Goal: Find contact information: Find contact information

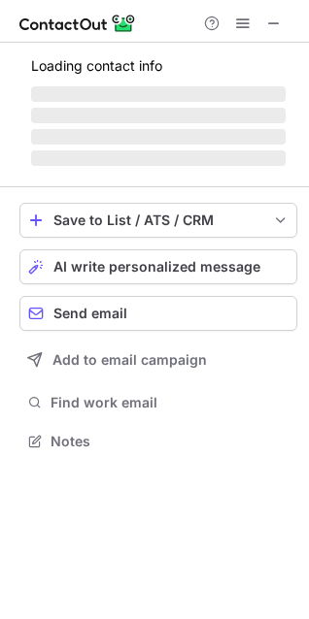
scroll to position [453, 309]
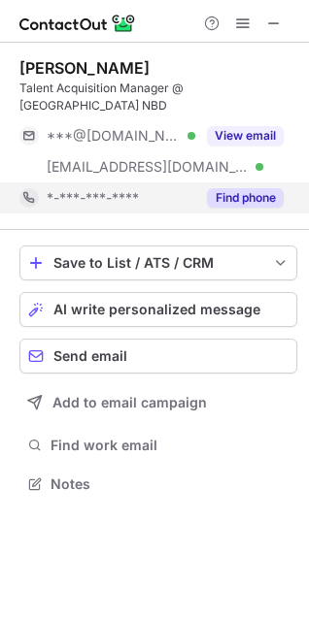
click at [227, 188] on button "Find phone" at bounding box center [245, 197] width 77 height 19
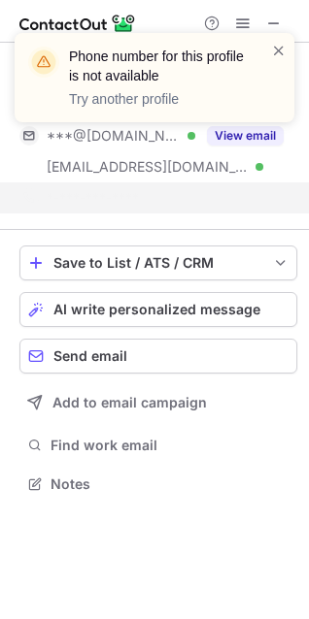
scroll to position [422, 309]
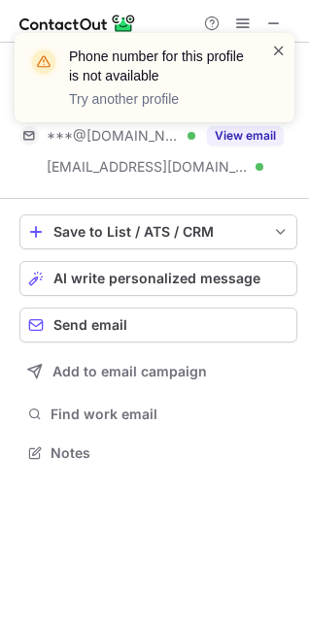
click at [271, 48] on span at bounding box center [279, 50] width 16 height 19
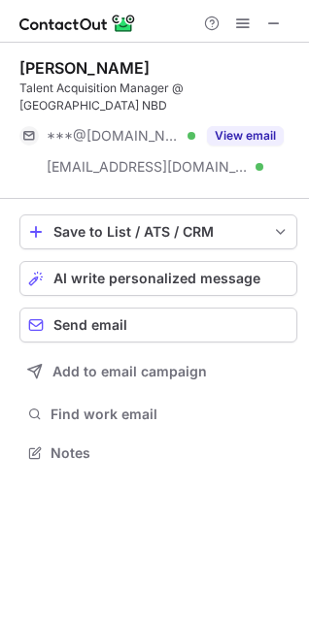
click at [273, 21] on div "Phone number for this profile is not available Try another profile" at bounding box center [154, 86] width 311 height 144
click at [272, 22] on span at bounding box center [274, 24] width 16 height 16
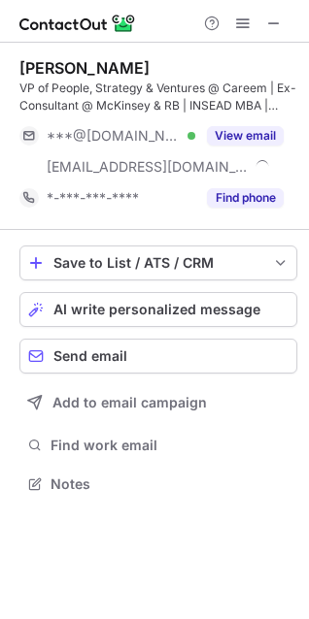
scroll to position [470, 309]
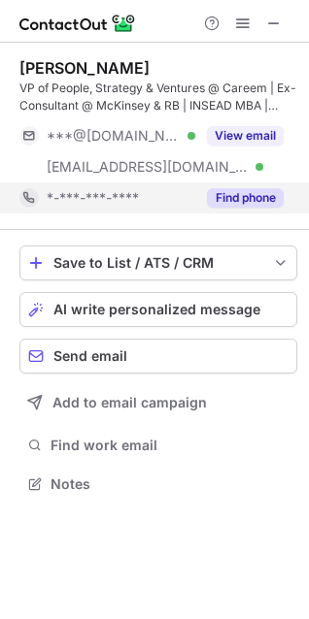
click at [230, 197] on button "Find phone" at bounding box center [245, 197] width 77 height 19
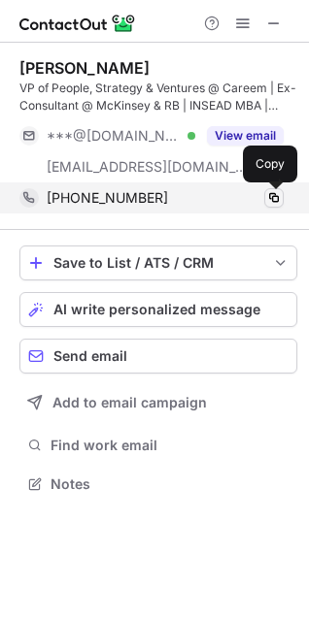
click at [271, 201] on span at bounding box center [274, 198] width 16 height 16
click at [275, 199] on span at bounding box center [274, 198] width 16 height 16
click at [267, 200] on span at bounding box center [274, 198] width 16 height 16
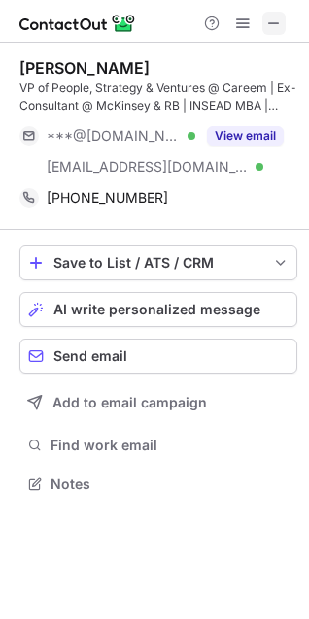
click at [266, 21] on span at bounding box center [274, 24] width 16 height 16
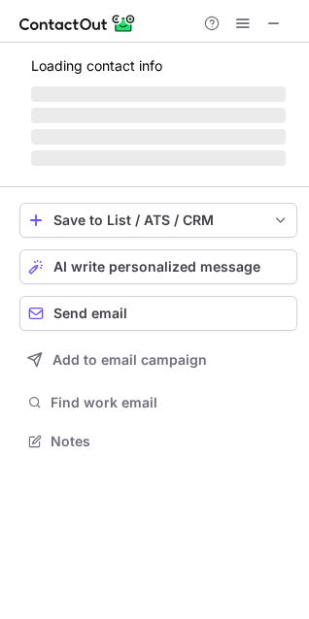
scroll to position [501, 309]
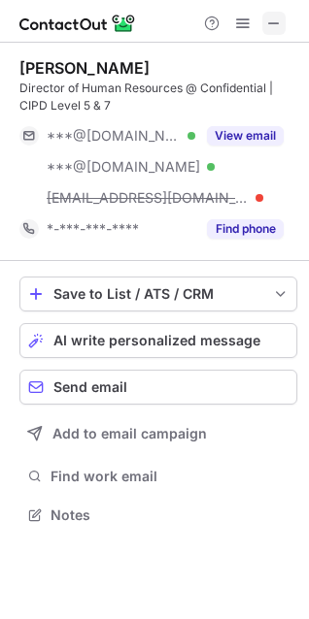
click at [282, 20] on button at bounding box center [273, 23] width 23 height 23
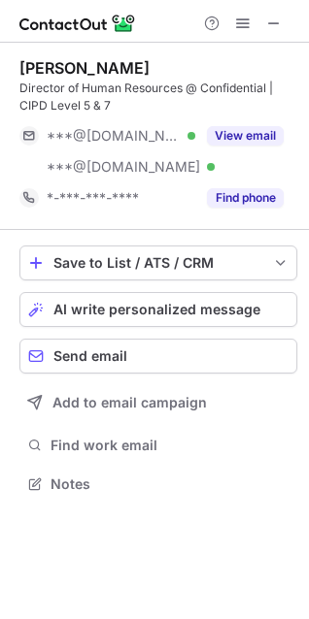
scroll to position [470, 309]
click at [274, 25] on span at bounding box center [274, 24] width 16 height 16
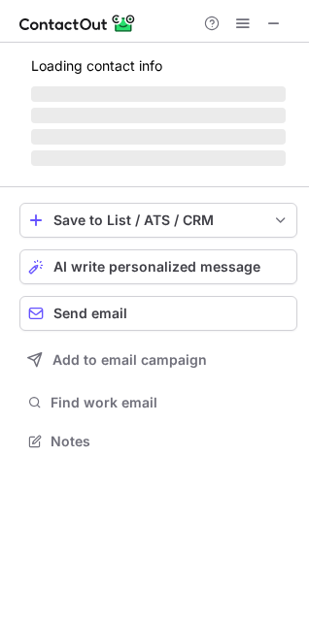
scroll to position [439, 309]
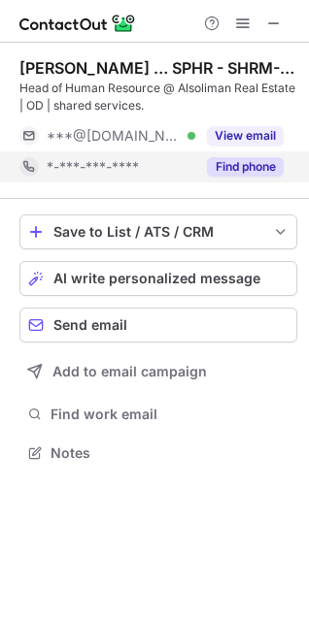
click at [251, 164] on button "Find phone" at bounding box center [245, 166] width 77 height 19
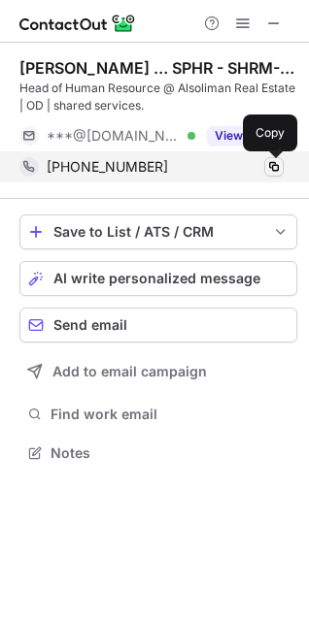
click at [266, 167] on span at bounding box center [274, 167] width 16 height 16
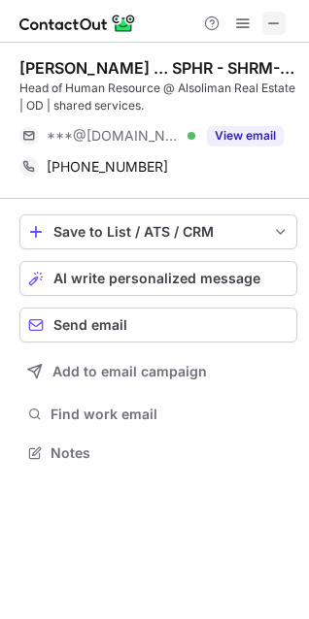
click at [267, 27] on span at bounding box center [274, 24] width 16 height 16
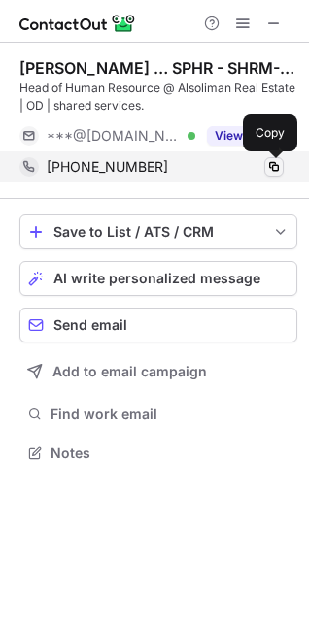
click at [273, 169] on span at bounding box center [274, 167] width 16 height 16
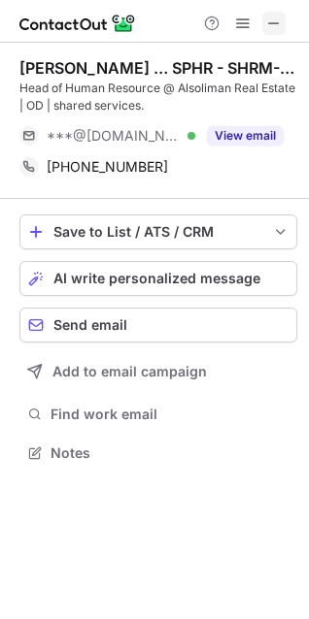
click at [282, 27] on button at bounding box center [273, 23] width 23 height 23
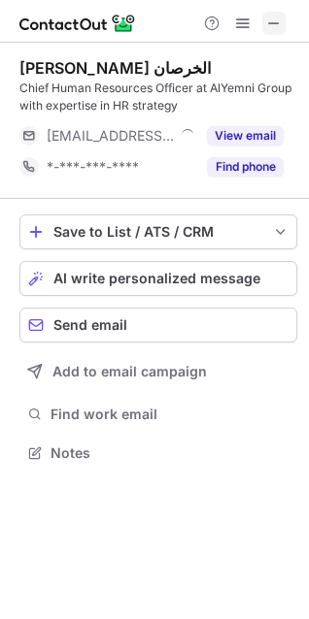
click at [280, 17] on span at bounding box center [274, 24] width 16 height 16
click at [272, 21] on span at bounding box center [274, 24] width 16 height 16
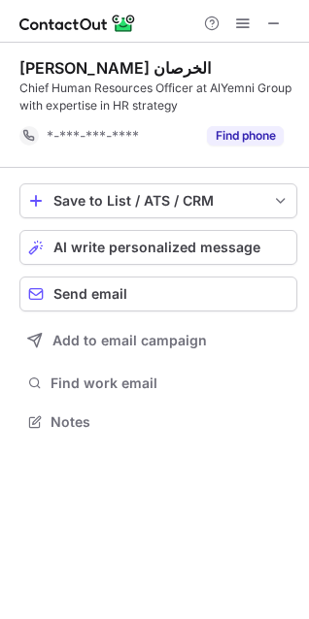
scroll to position [408, 309]
click at [278, 31] on span at bounding box center [274, 24] width 16 height 16
click at [111, 299] on span "Send email" at bounding box center [90, 294] width 74 height 16
click at [282, 27] on button at bounding box center [273, 23] width 23 height 23
click at [271, 17] on span at bounding box center [274, 24] width 16 height 16
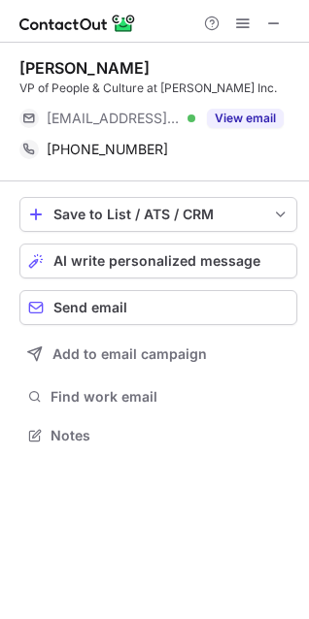
scroll to position [422, 309]
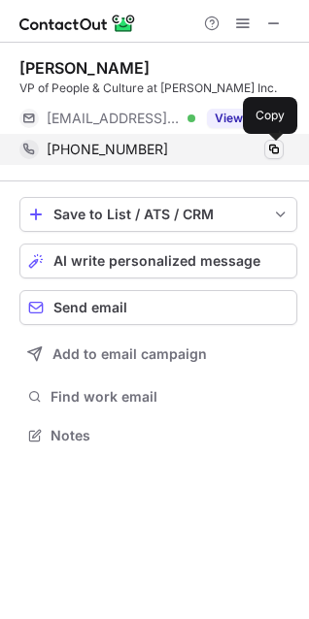
click at [277, 149] on span at bounding box center [274, 150] width 16 height 16
